Goal: Information Seeking & Learning: Understand process/instructions

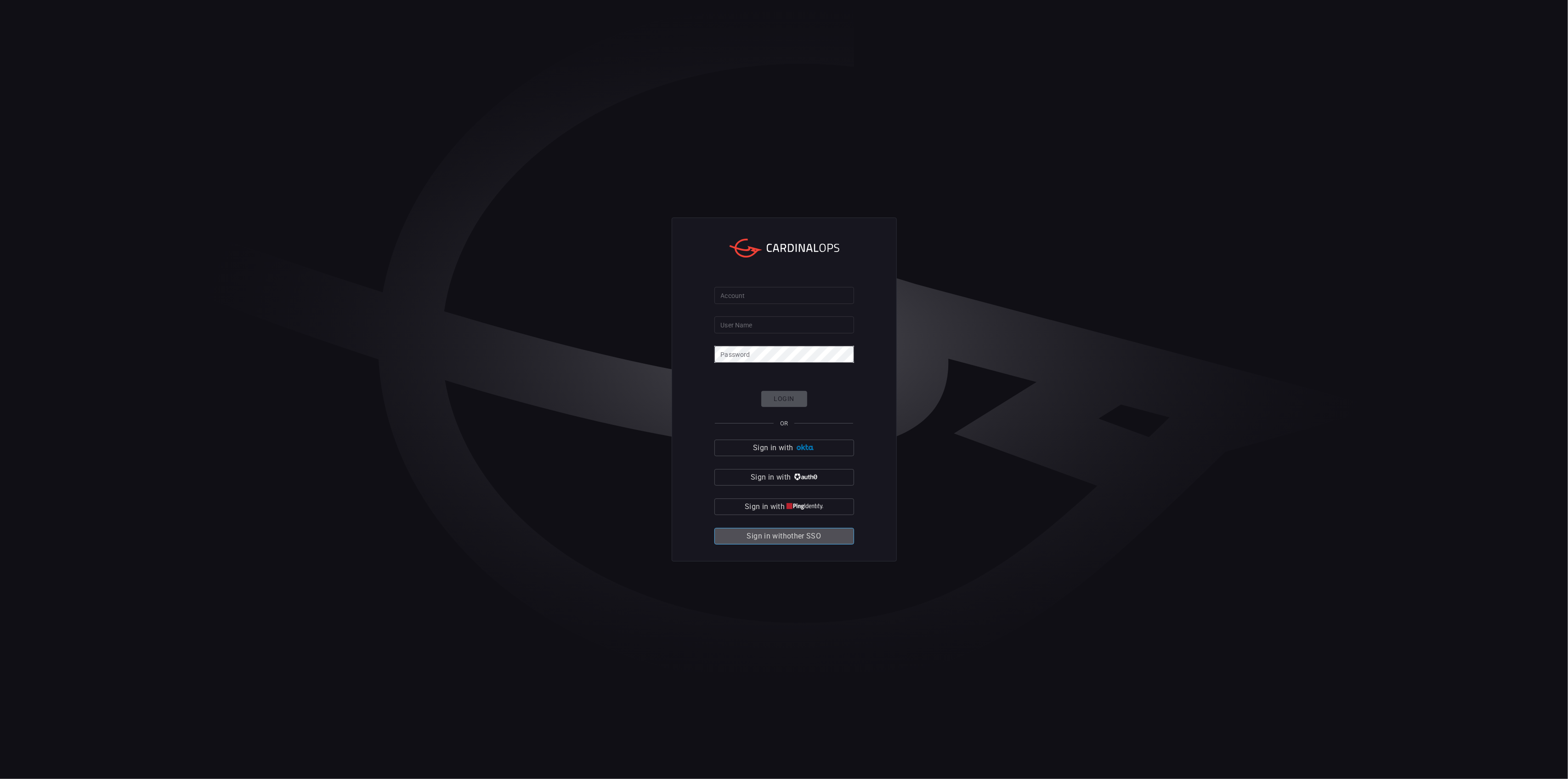
click at [817, 538] on span "Sign in with other SSO" at bounding box center [784, 536] width 74 height 13
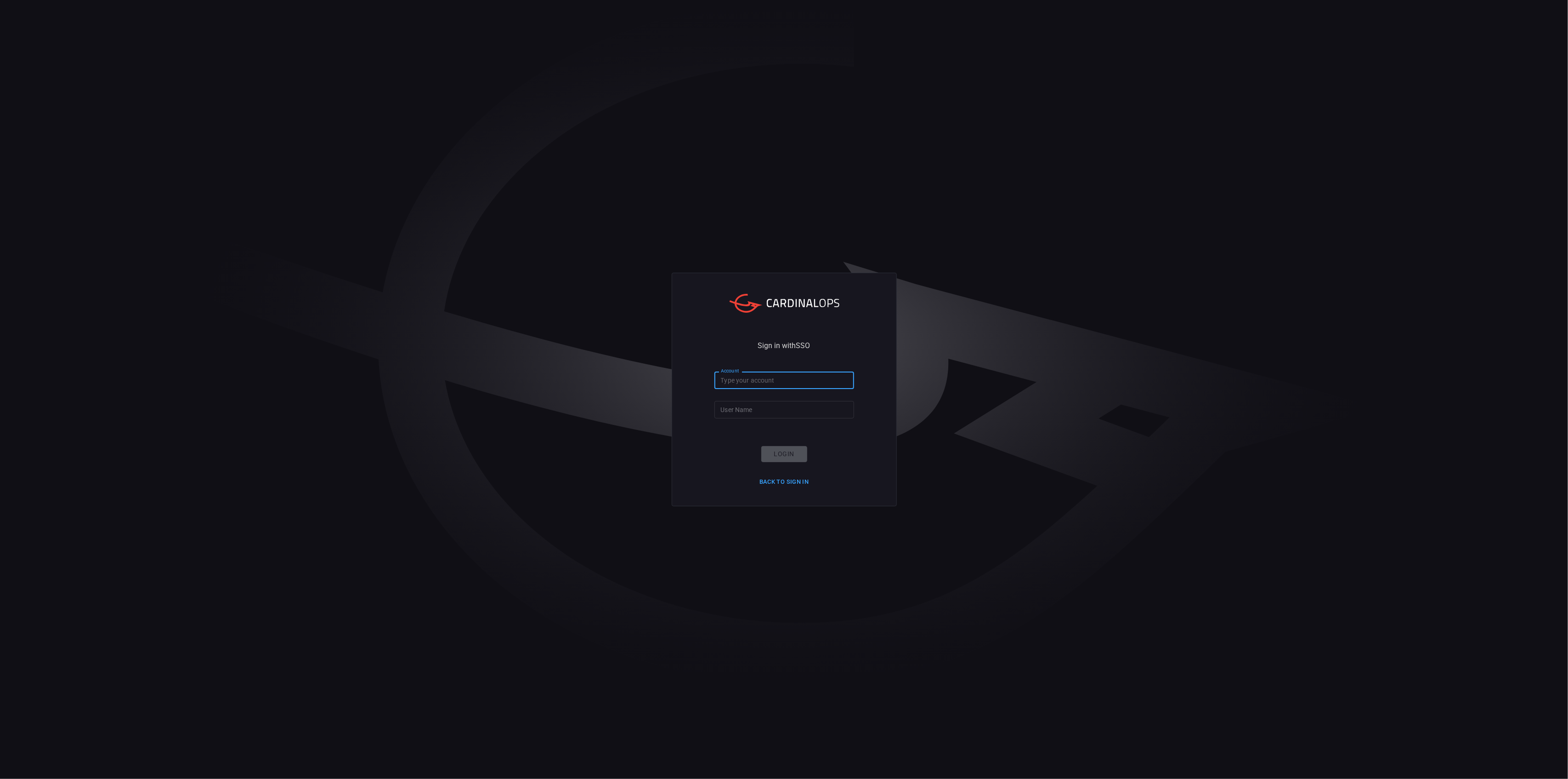
click at [760, 377] on input "Account" at bounding box center [784, 379] width 140 height 17
type input "hogan-lovells"
type input "[PERSON_NAME].jung"
click button "Login" at bounding box center [785, 454] width 46 height 16
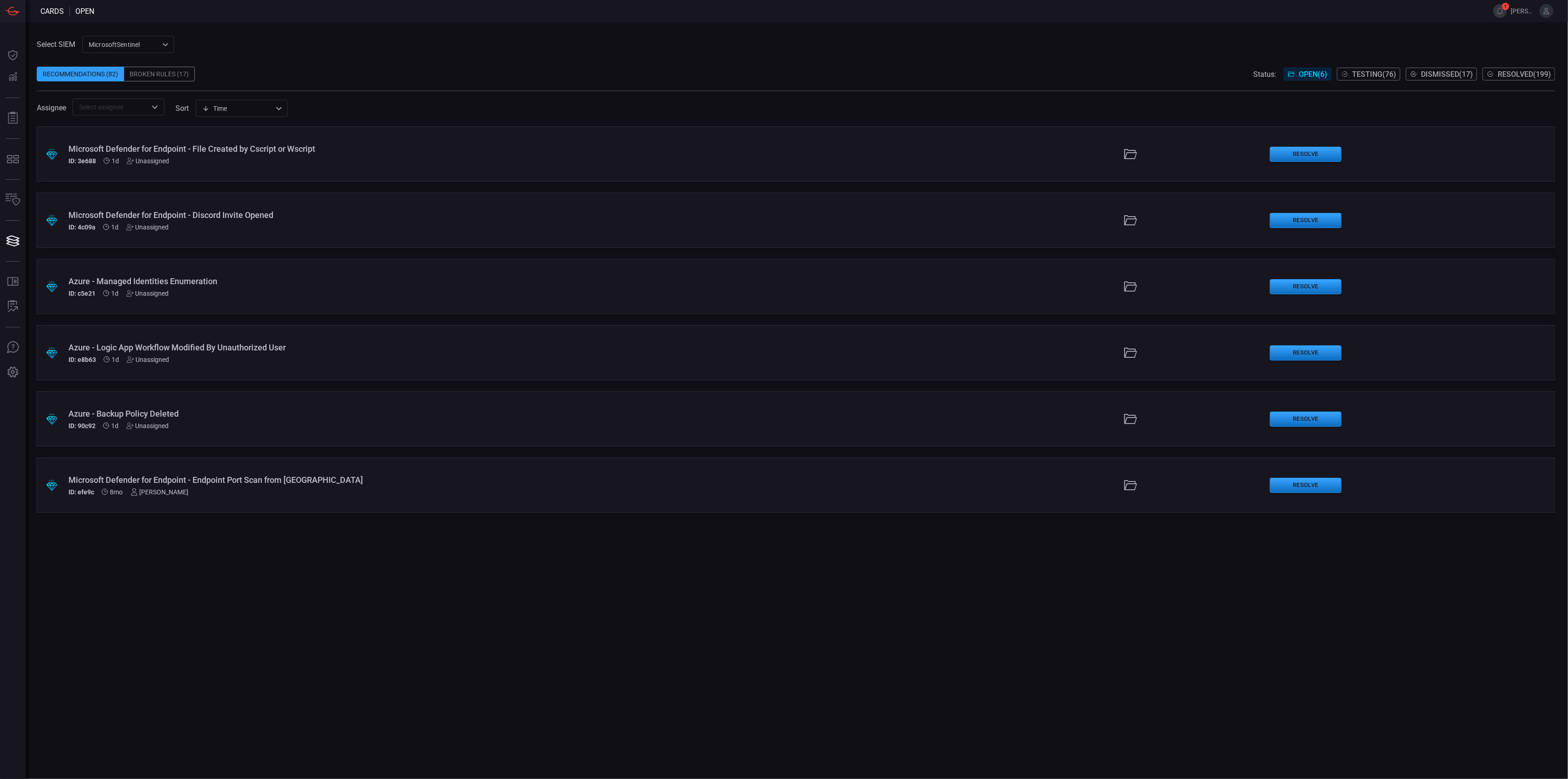
click at [304, 161] on div "ID: 3e688 1d Unassigned" at bounding box center [386, 161] width 635 height 7
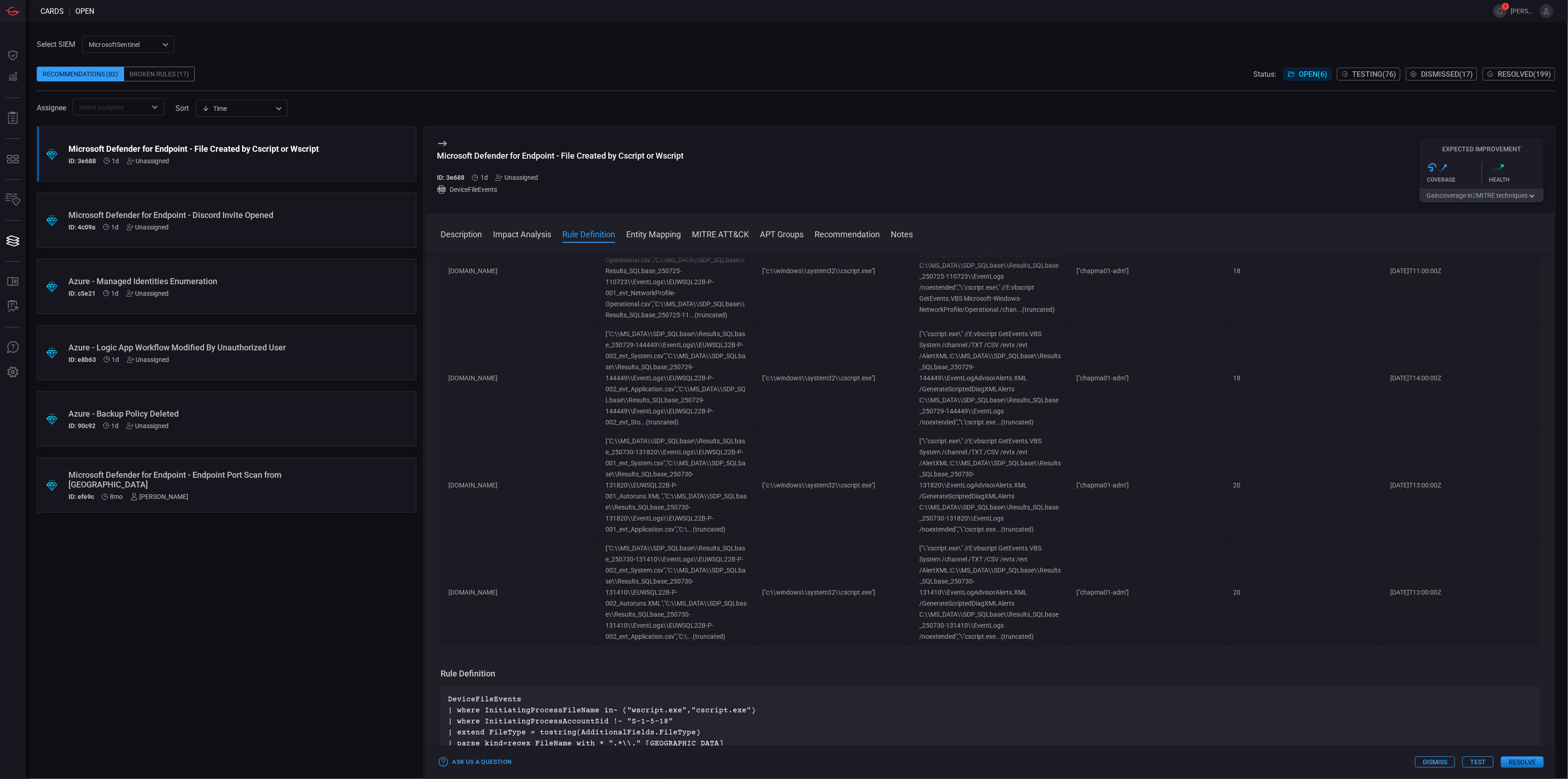
scroll to position [858, 0]
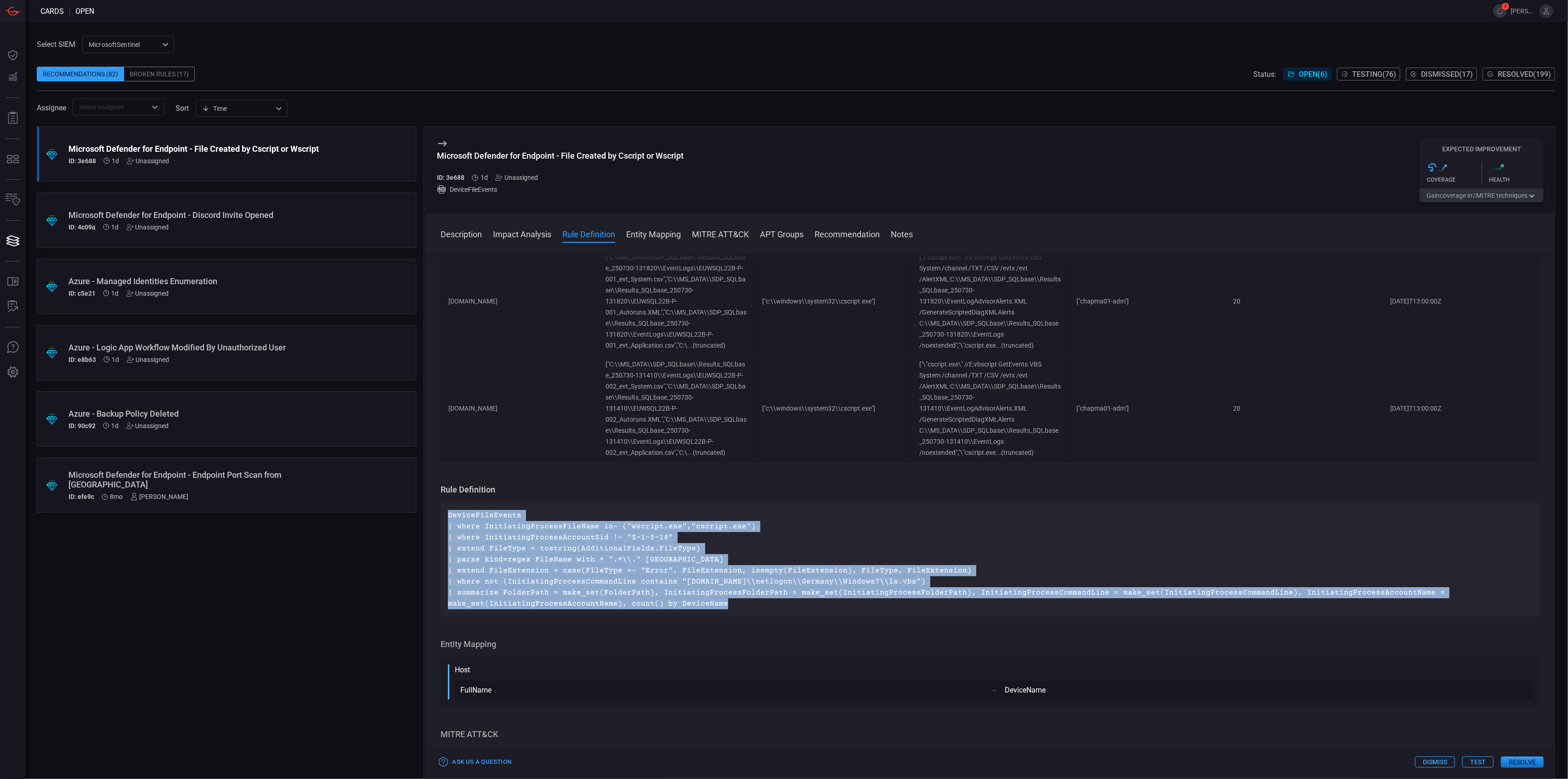
drag, startPoint x: 899, startPoint y: 612, endPoint x: 436, endPoint y: 515, distance: 473.1
click at [436, 515] on div "Description Windows Script Host (WSH), comprising cscript.exe and wscript.exe ,…" at bounding box center [990, 515] width 1129 height 522
copy p "DeviceFileEvents | where InitiatingProcessFileName in~ ("wscript.exe","cscript.…"
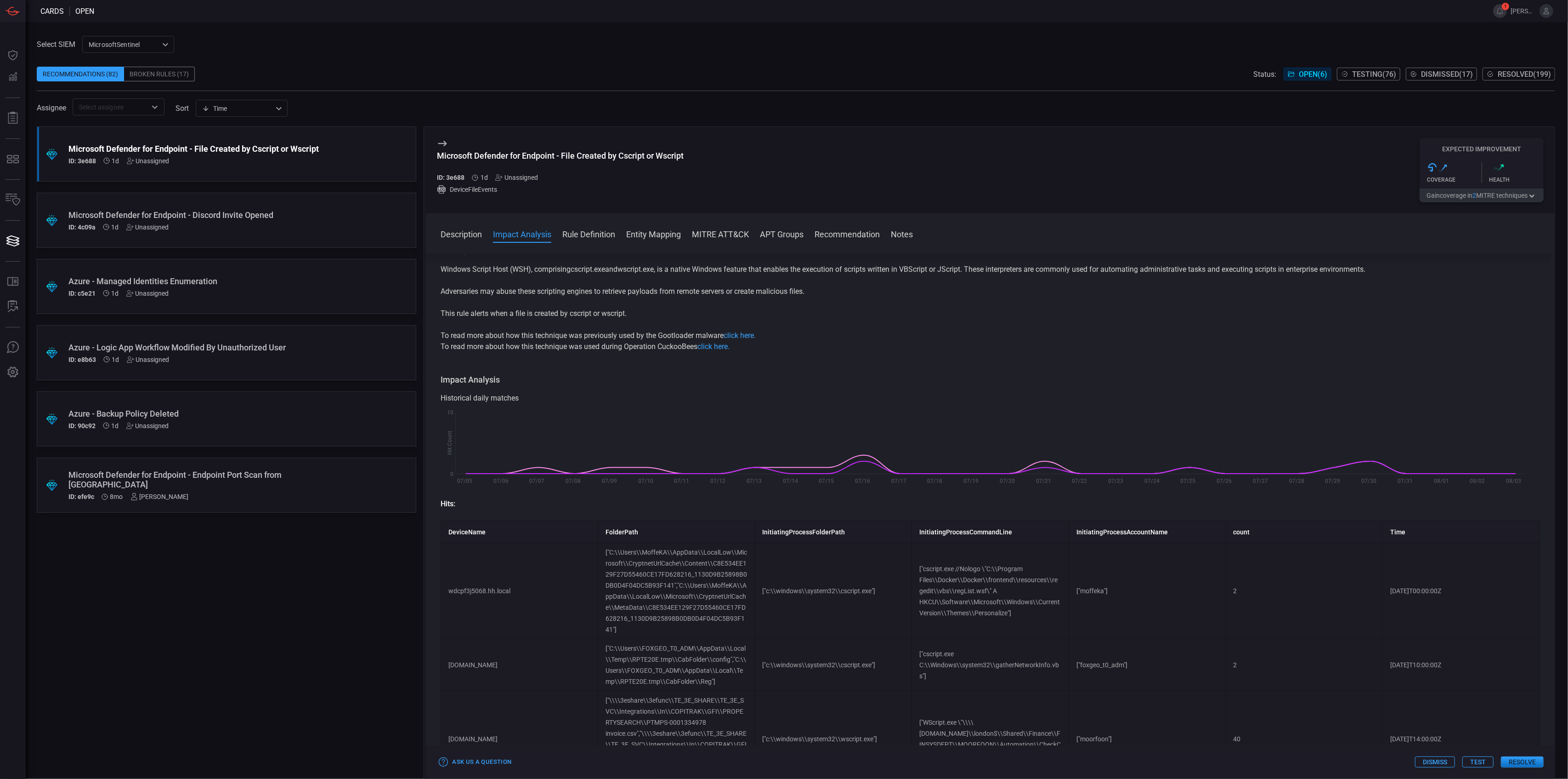
scroll to position [0, 0]
